Goal: Transaction & Acquisition: Book appointment/travel/reservation

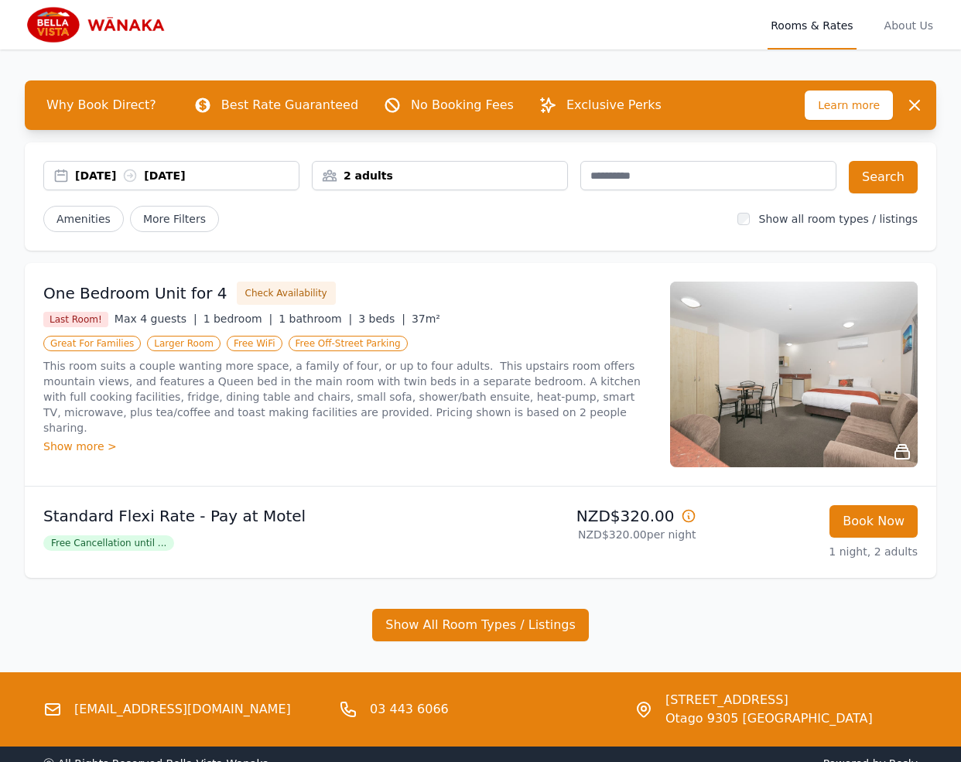
click at [103, 172] on div "[DATE] [DATE]" at bounding box center [187, 175] width 224 height 15
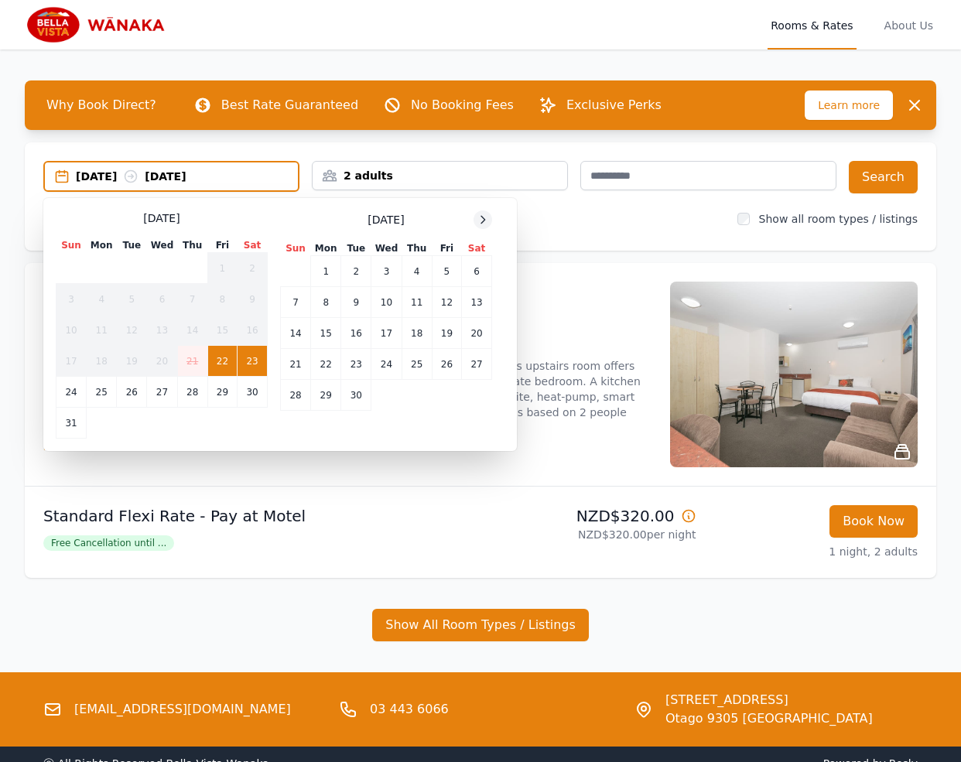
click at [487, 224] on icon at bounding box center [482, 219] width 12 height 12
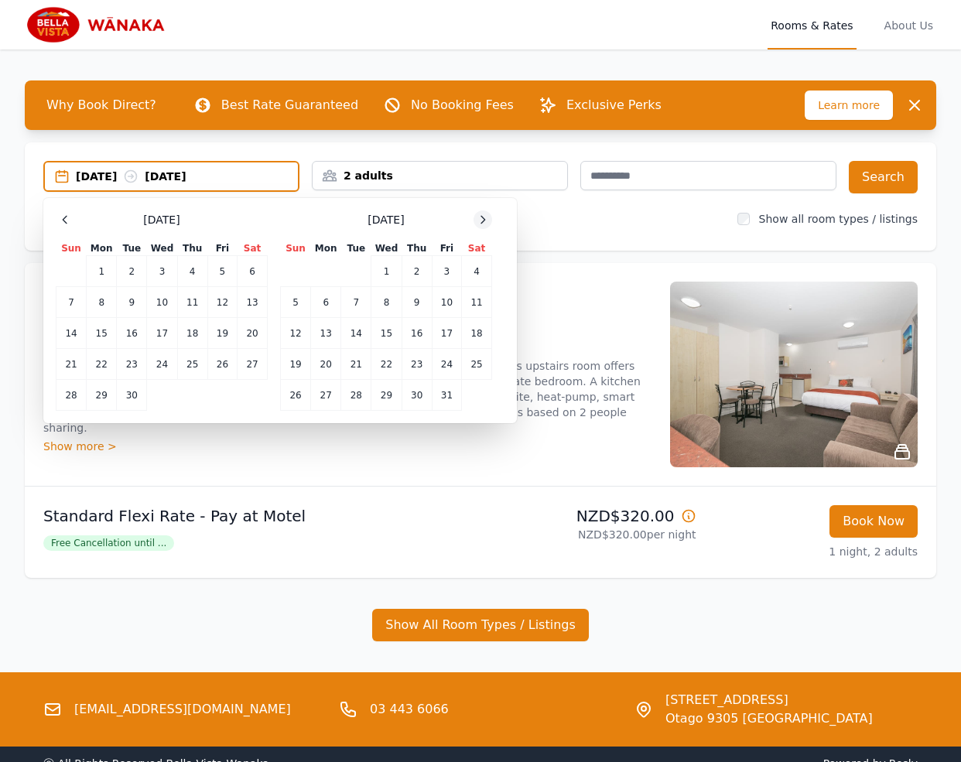
click at [487, 224] on icon at bounding box center [482, 219] width 12 height 12
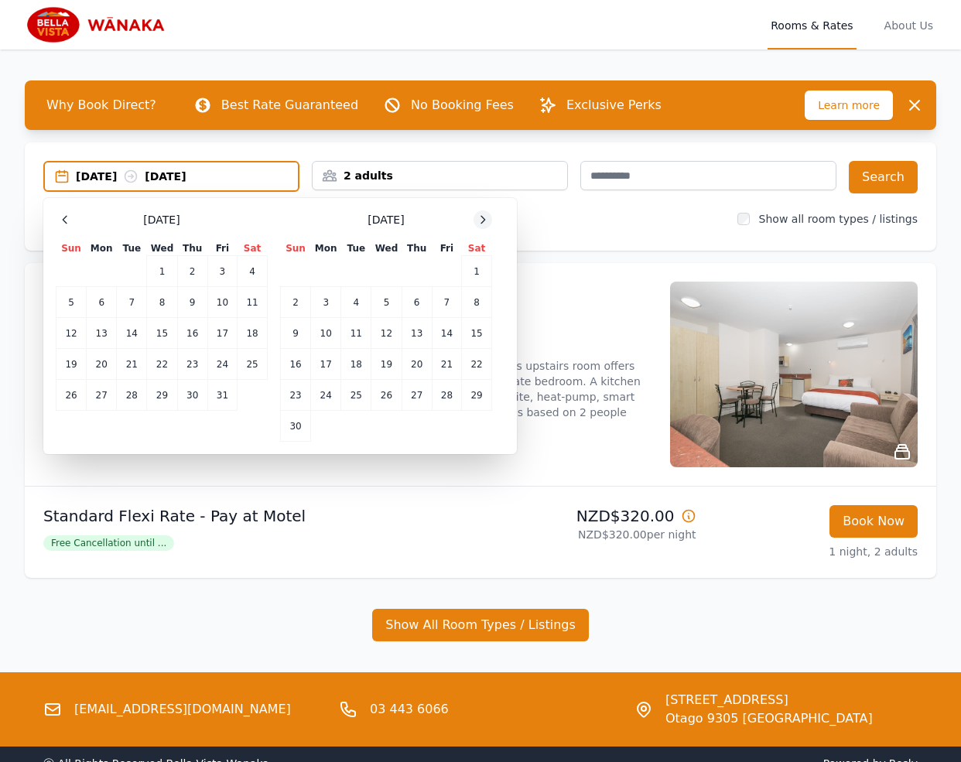
click at [487, 224] on icon at bounding box center [482, 219] width 12 height 12
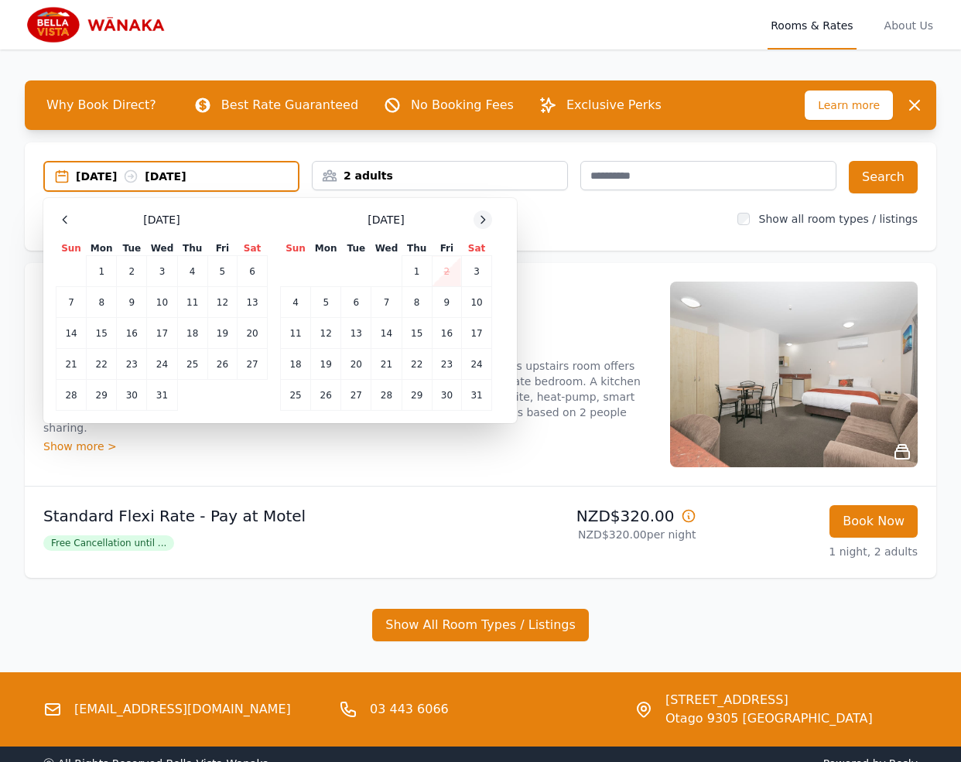
click at [487, 224] on icon at bounding box center [482, 219] width 12 height 12
click at [424, 268] on td "5" at bounding box center [416, 271] width 30 height 31
click at [435, 270] on td "6" at bounding box center [446, 271] width 29 height 31
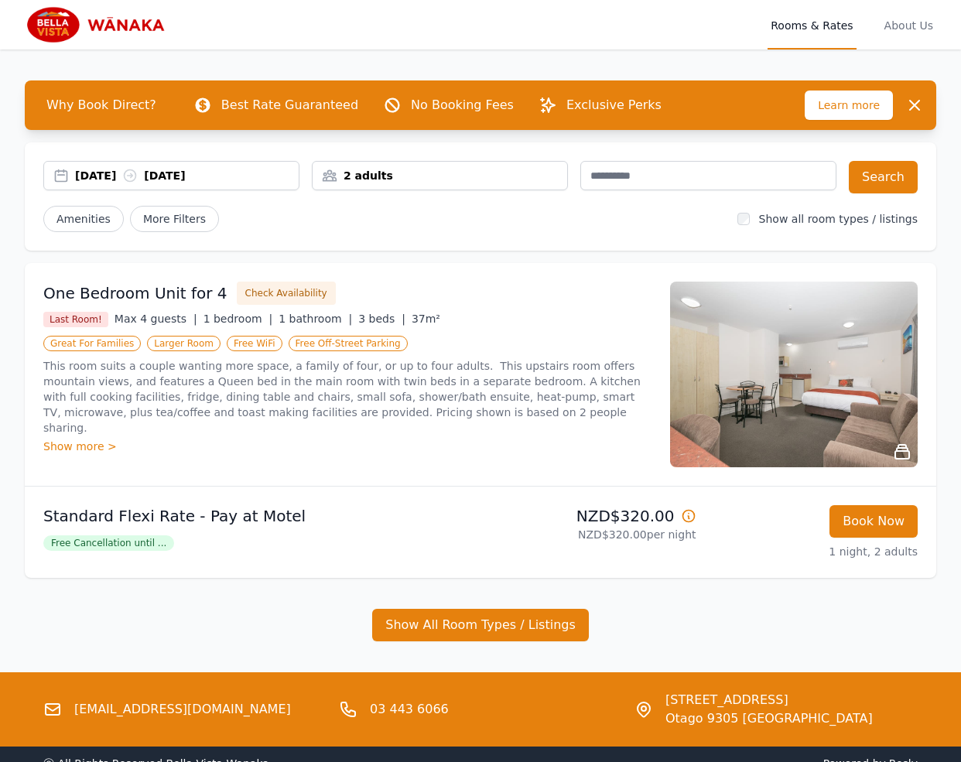
click at [404, 237] on div "[DATE] [DATE] 2 adults Search Amenities More Filters Show all room types / list…" at bounding box center [480, 196] width 911 height 108
click at [890, 180] on button "Search" at bounding box center [883, 177] width 69 height 32
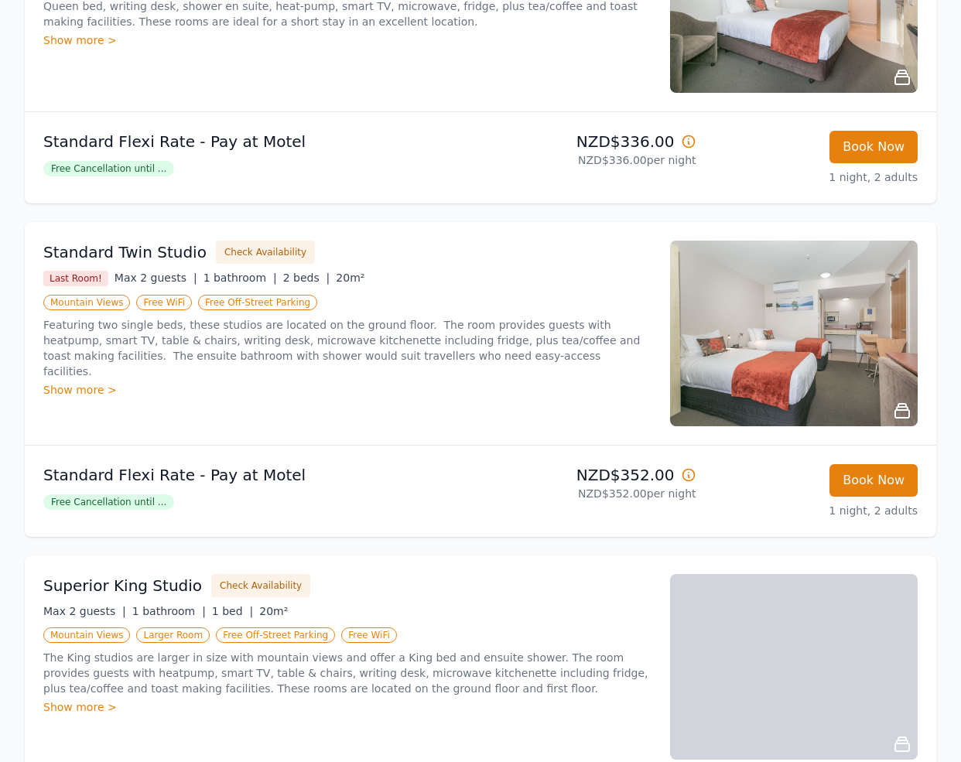
scroll to position [541, 0]
